Goal: Find specific page/section: Find specific page/section

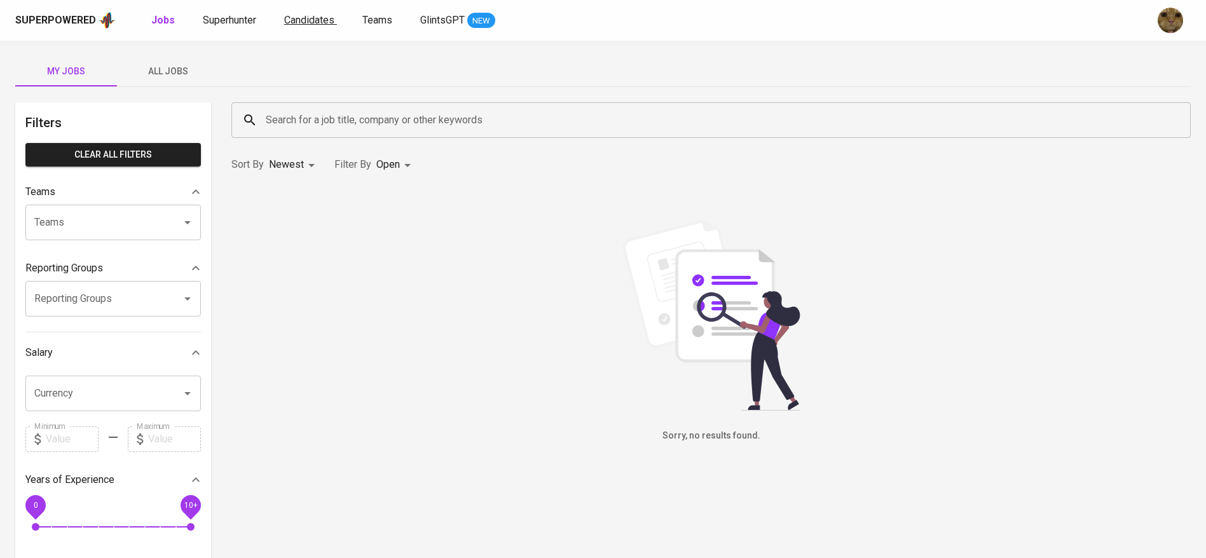
click at [303, 18] on span "Candidates" at bounding box center [309, 20] width 50 height 12
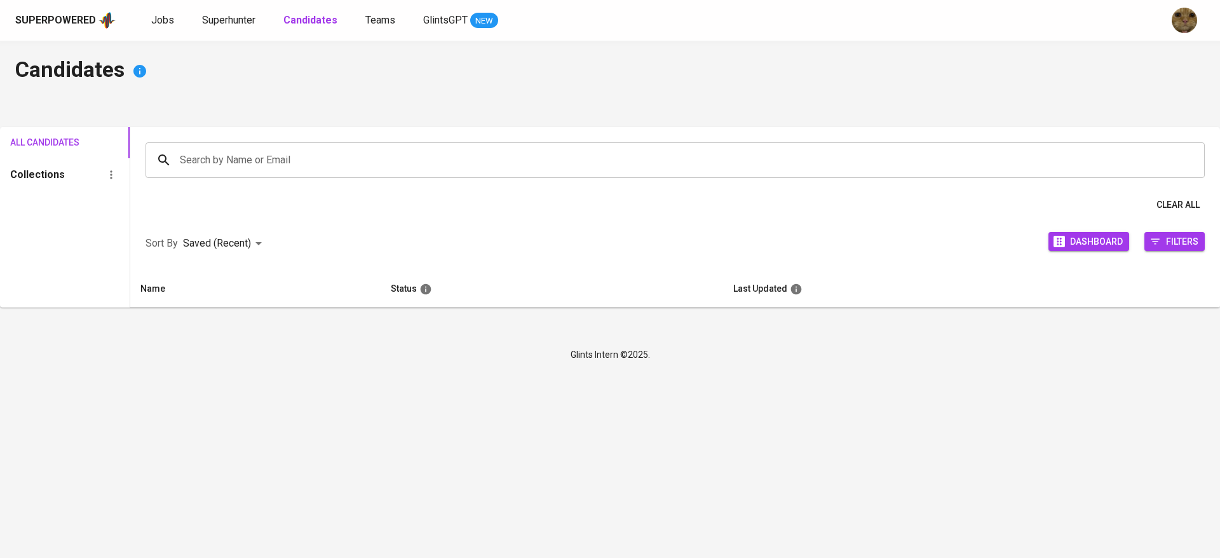
click at [284, 154] on input "Search by Name or Email" at bounding box center [679, 160] width 1004 height 24
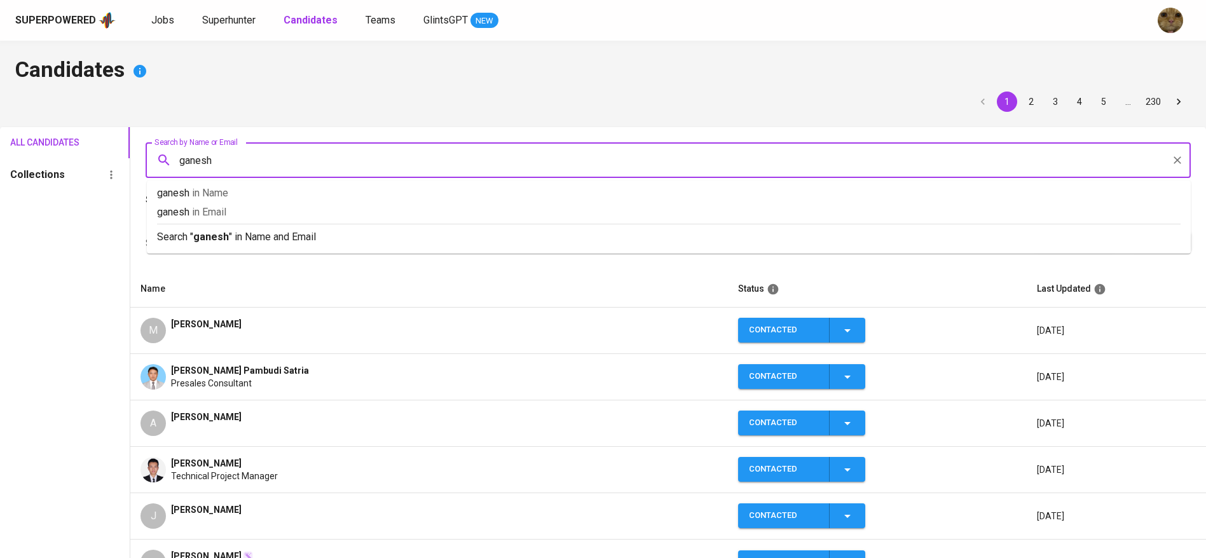
type input "ganesha"
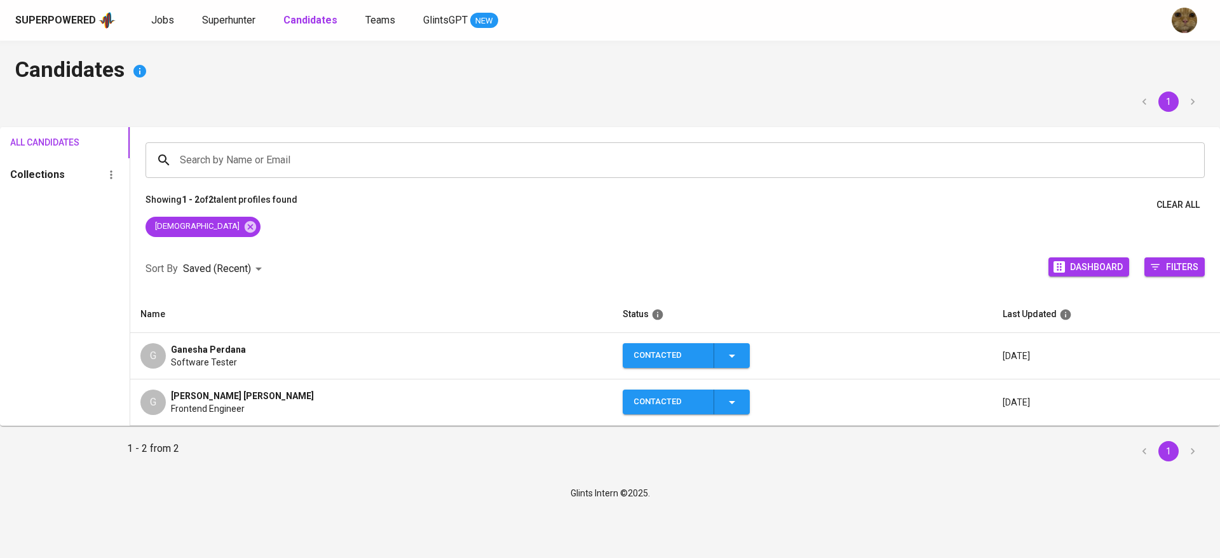
click at [179, 353] on span "Ganesha Perdana" at bounding box center [208, 349] width 75 height 13
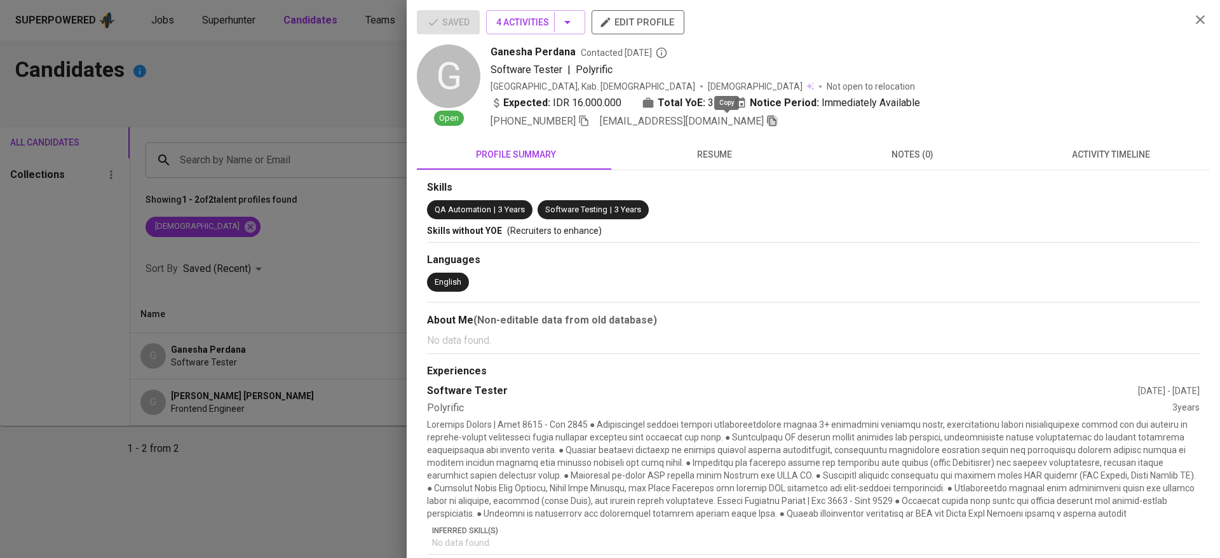
click at [768, 119] on icon "button" at bounding box center [772, 121] width 9 height 11
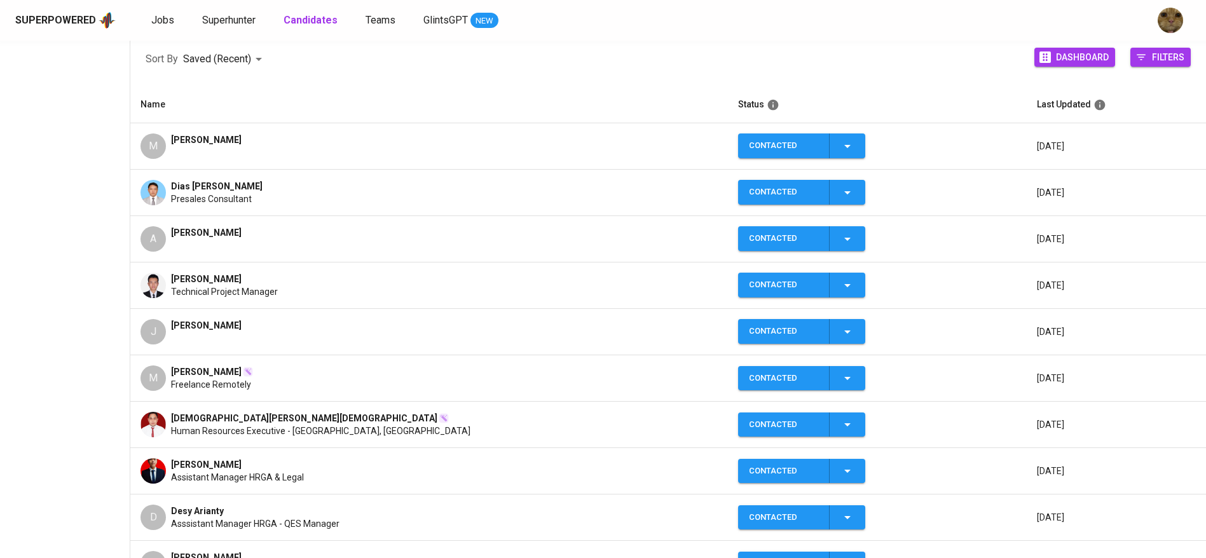
scroll to position [185, 0]
